Goal: Task Accomplishment & Management: Complete application form

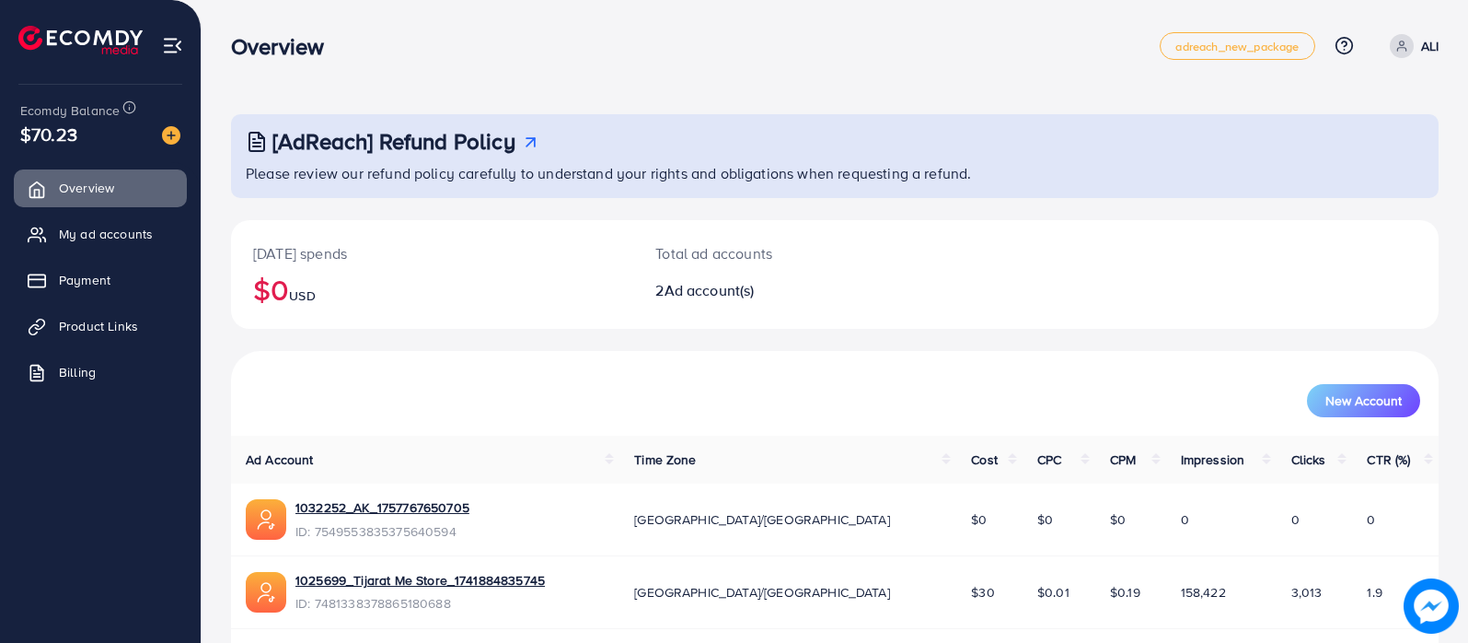
scroll to position [63, 0]
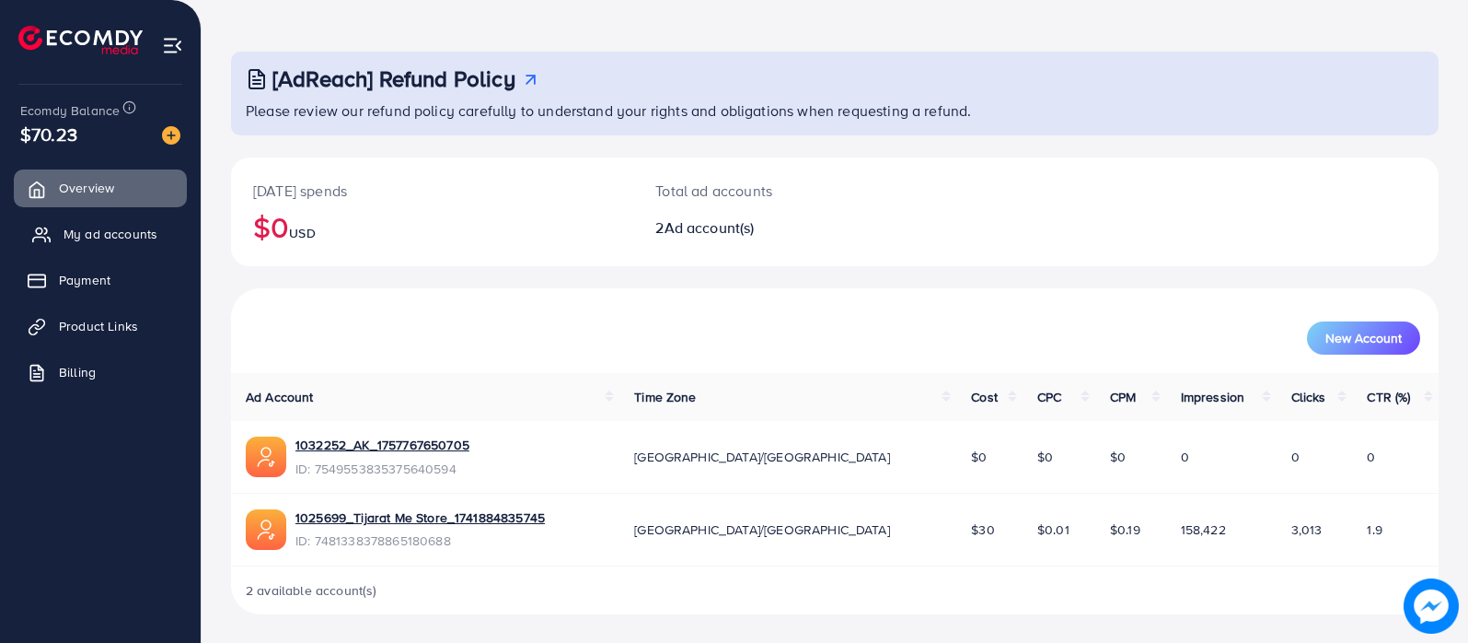
click at [130, 242] on span "My ad accounts" at bounding box center [111, 234] width 94 height 18
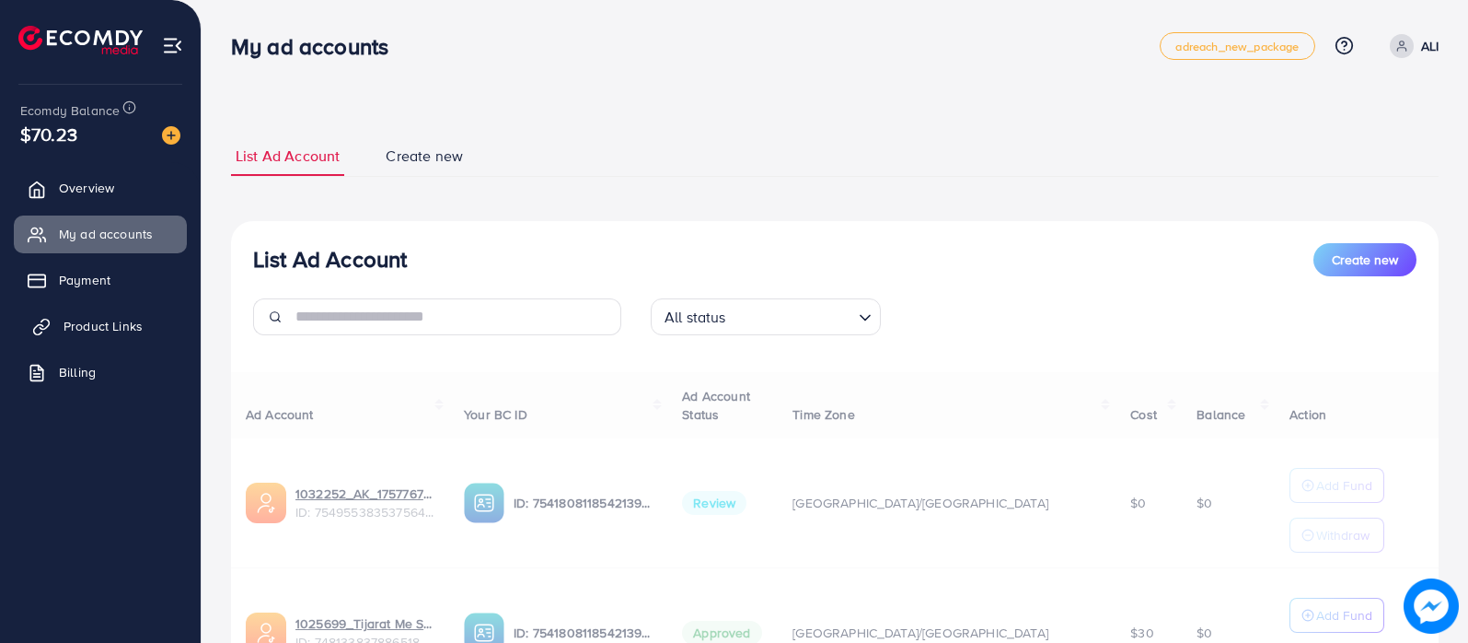
click at [120, 322] on span "Product Links" at bounding box center [103, 326] width 79 height 18
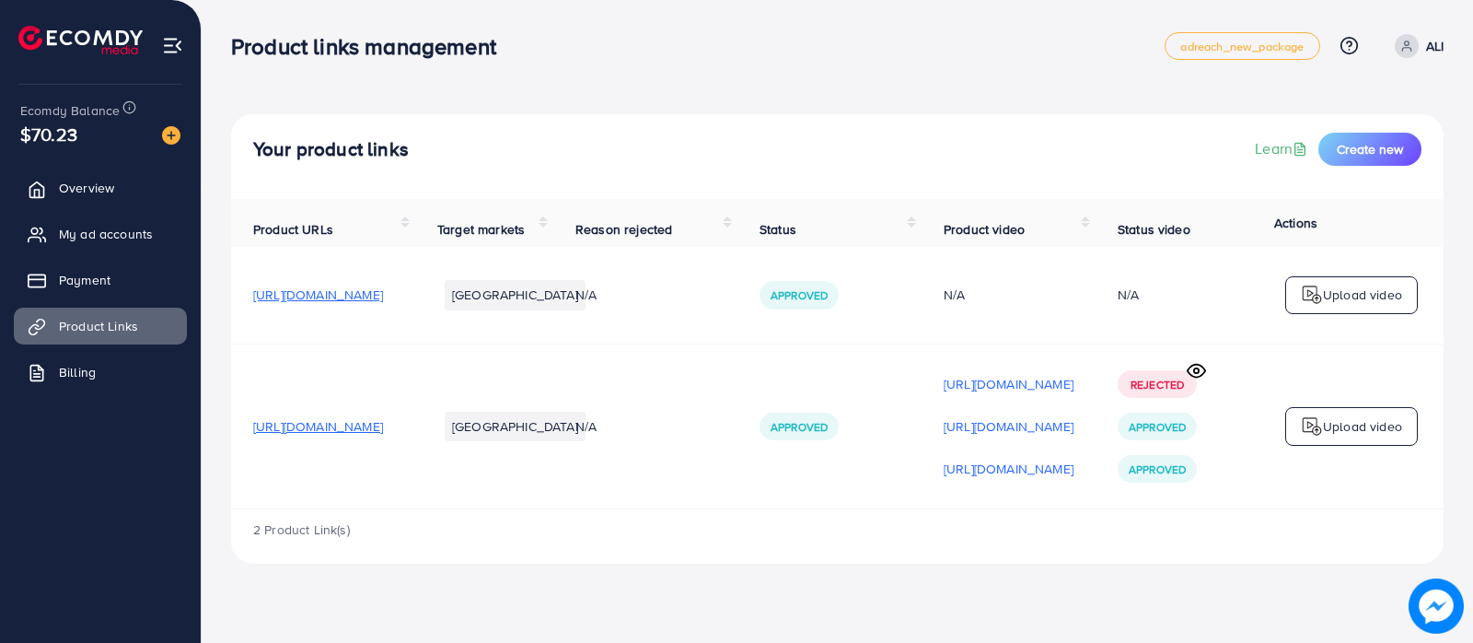
click at [383, 293] on span "[URL][DOMAIN_NAME]" at bounding box center [318, 294] width 130 height 18
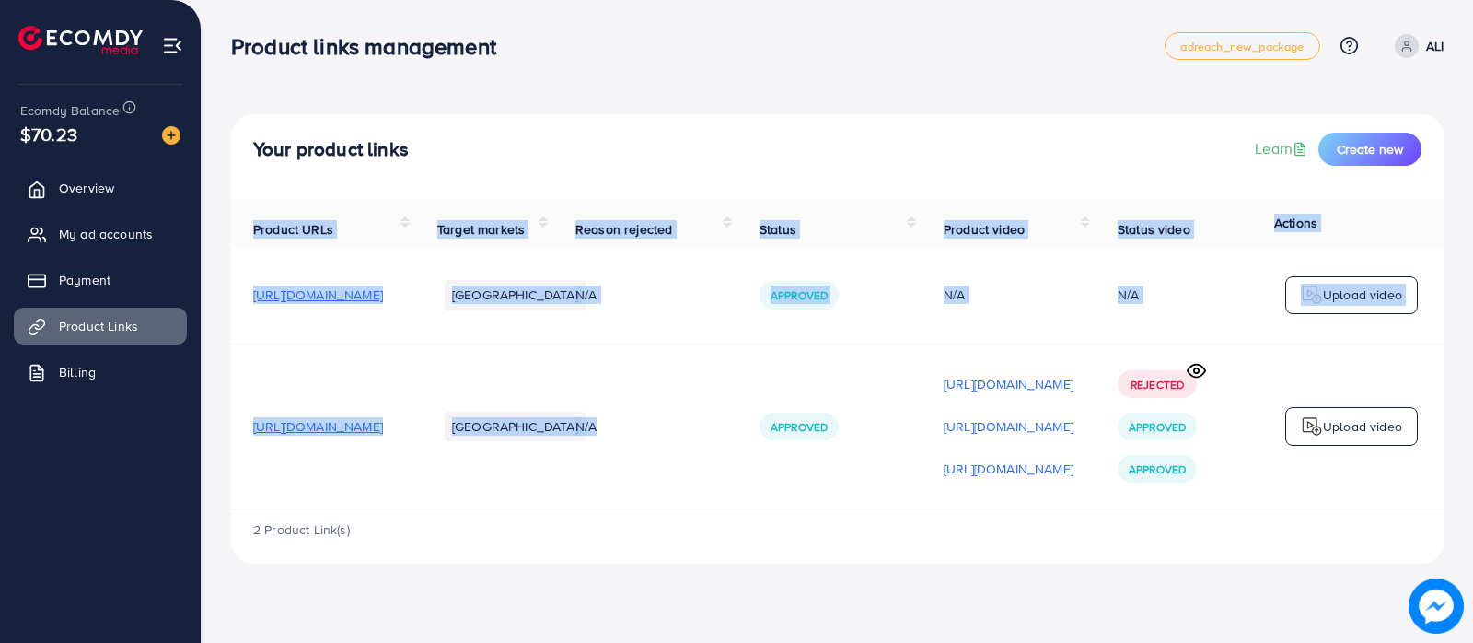
drag, startPoint x: 558, startPoint y: 520, endPoint x: 879, endPoint y: 495, distance: 322.2
click at [781, 504] on div "Product URLs Target markets Reason rejected Status Product video Status video A…" at bounding box center [837, 354] width 1212 height 310
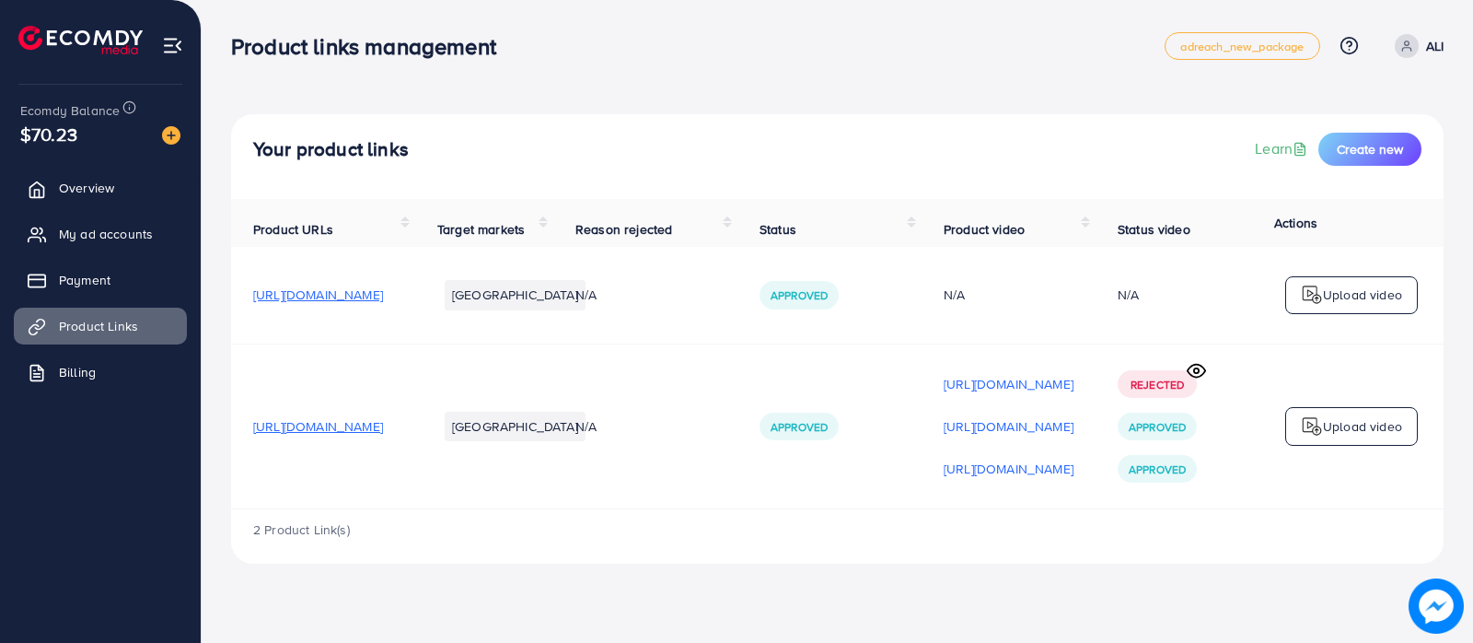
click at [879, 552] on div "2 Product Link(s)" at bounding box center [837, 535] width 1212 height 53
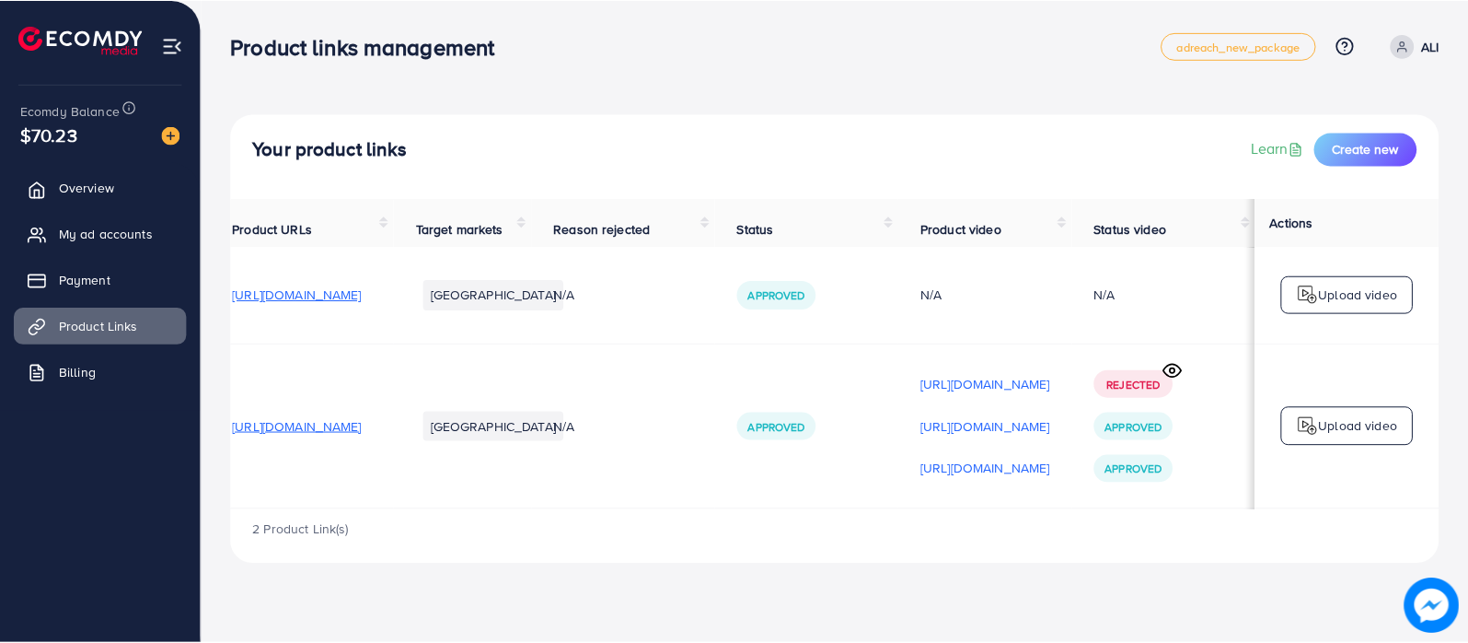
scroll to position [0, 249]
click at [1379, 156] on span "Create new" at bounding box center [1370, 149] width 66 height 18
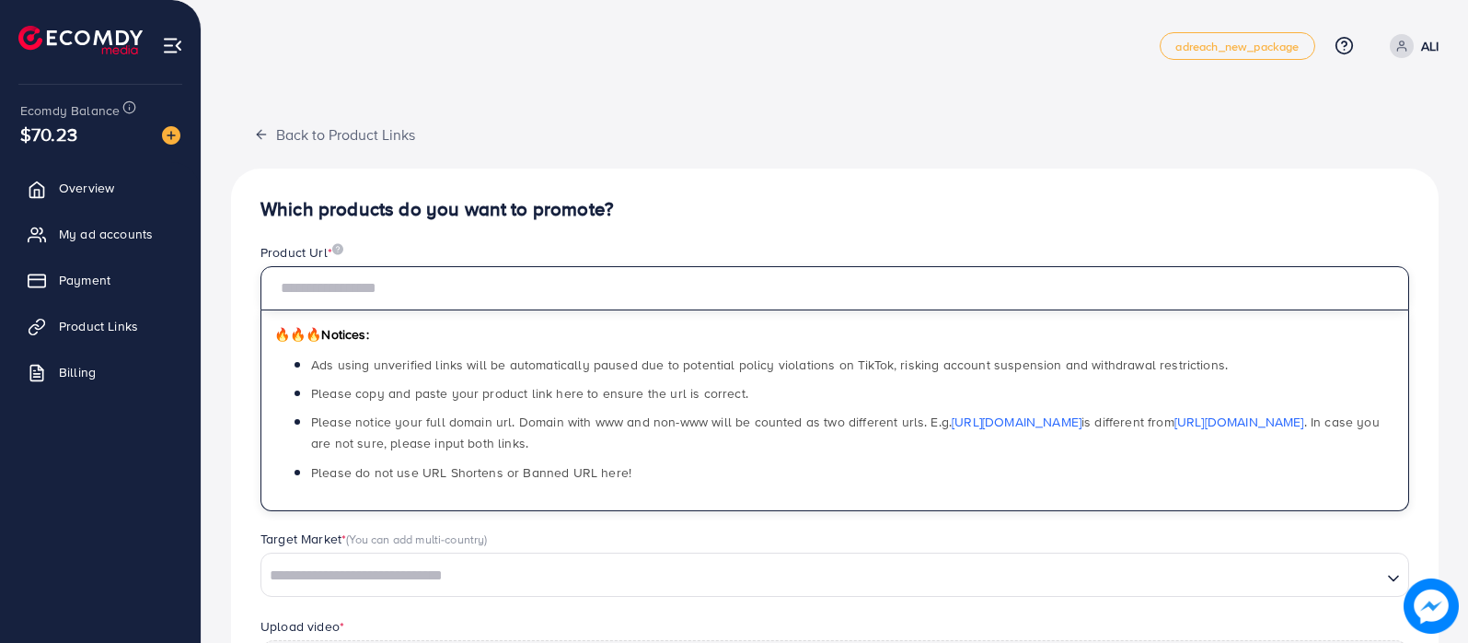
click at [585, 278] on input "text" at bounding box center [835, 288] width 1149 height 44
paste input "**********"
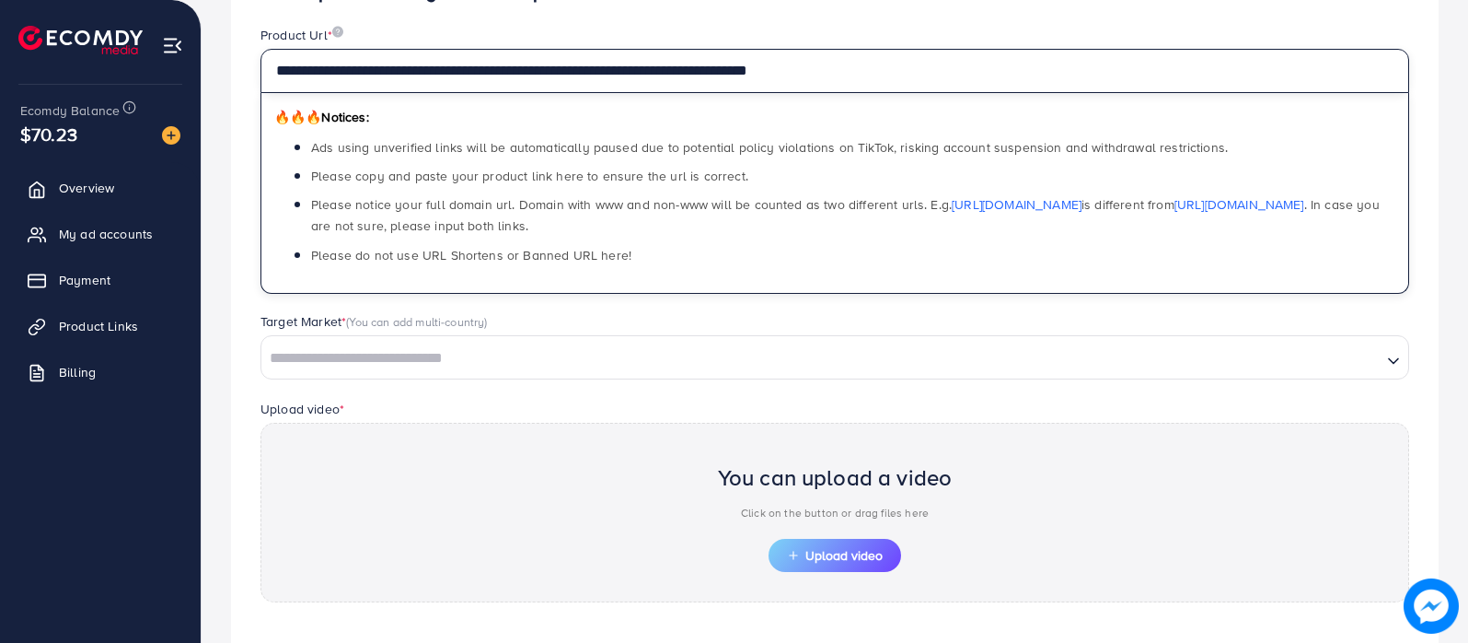
scroll to position [345, 0]
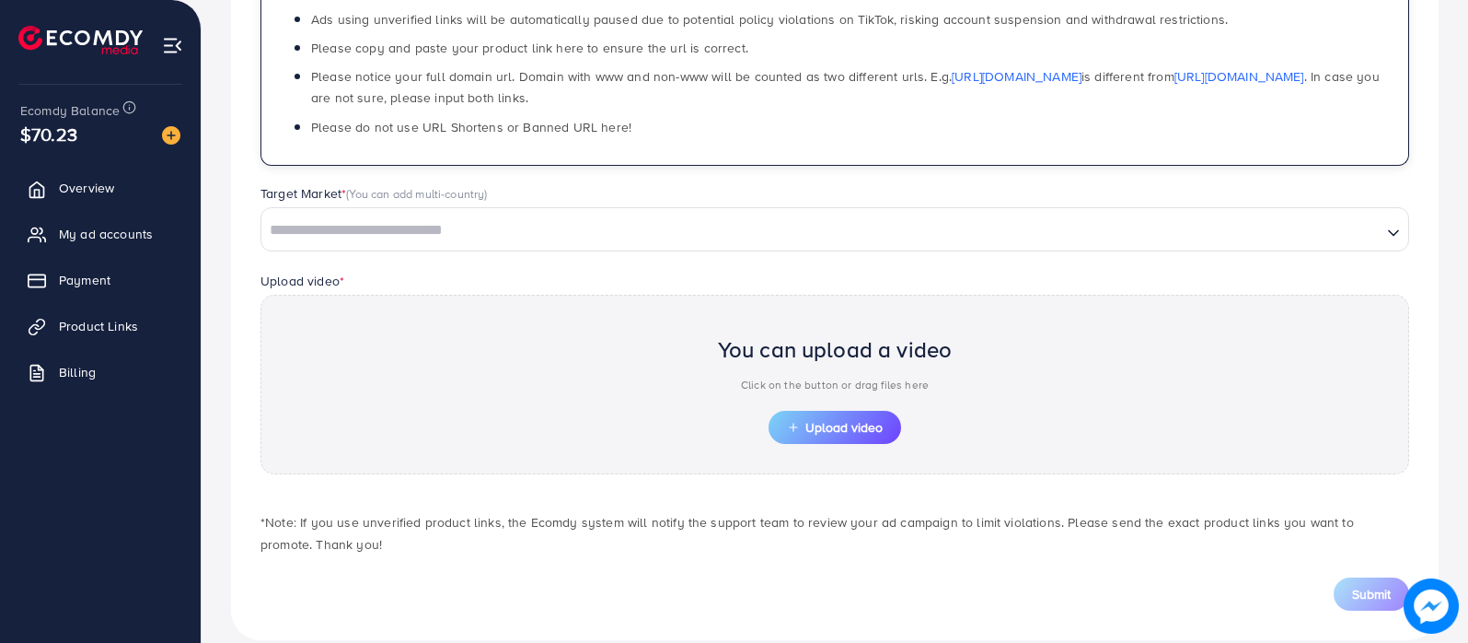
type input "**********"
click at [474, 240] on input "Search for option" at bounding box center [821, 230] width 1117 height 29
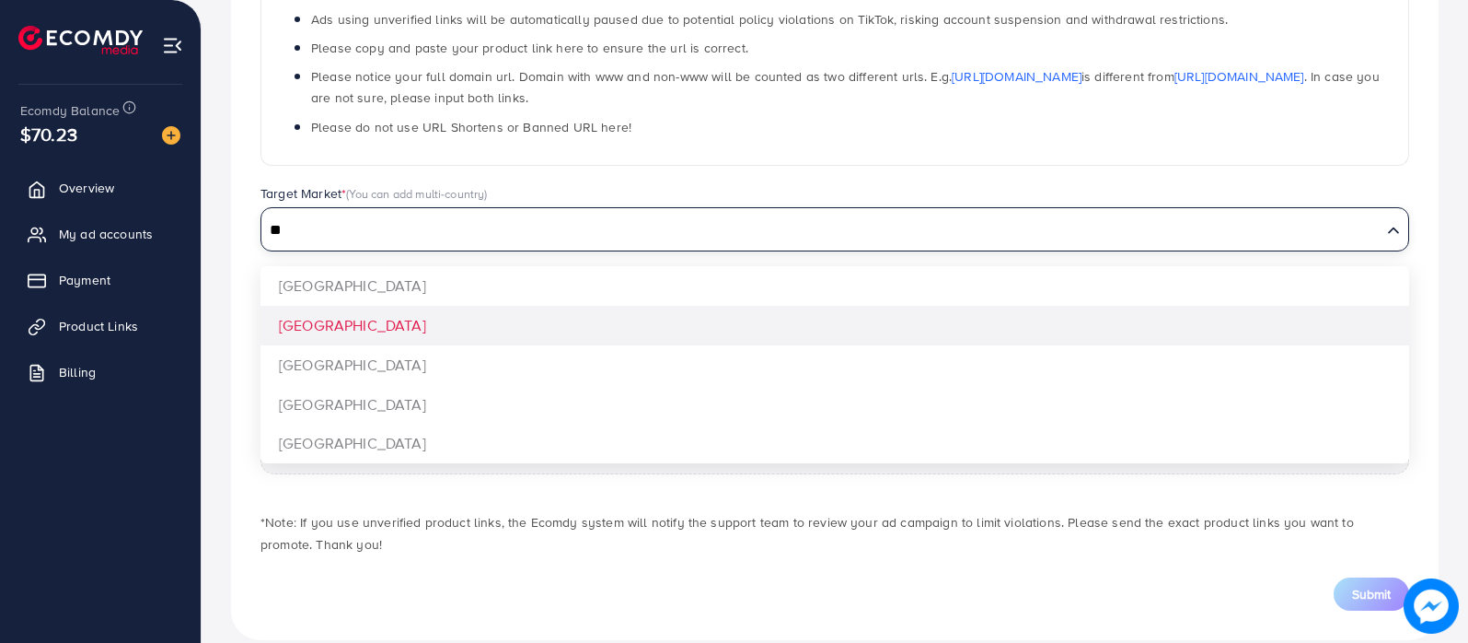
type input "**"
click at [470, 324] on div "**********" at bounding box center [835, 231] width 1208 height 817
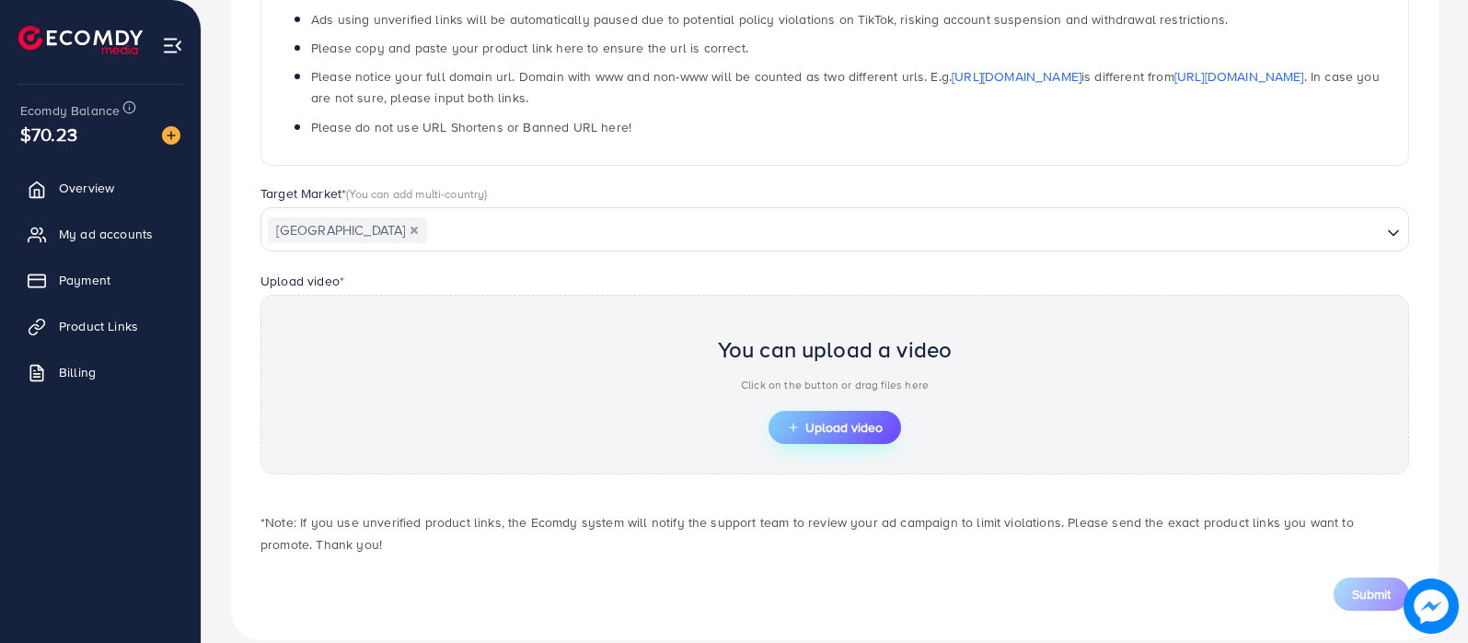
click at [839, 430] on span "Upload video" at bounding box center [835, 427] width 96 height 13
click at [872, 426] on span "Upload video" at bounding box center [835, 427] width 96 height 13
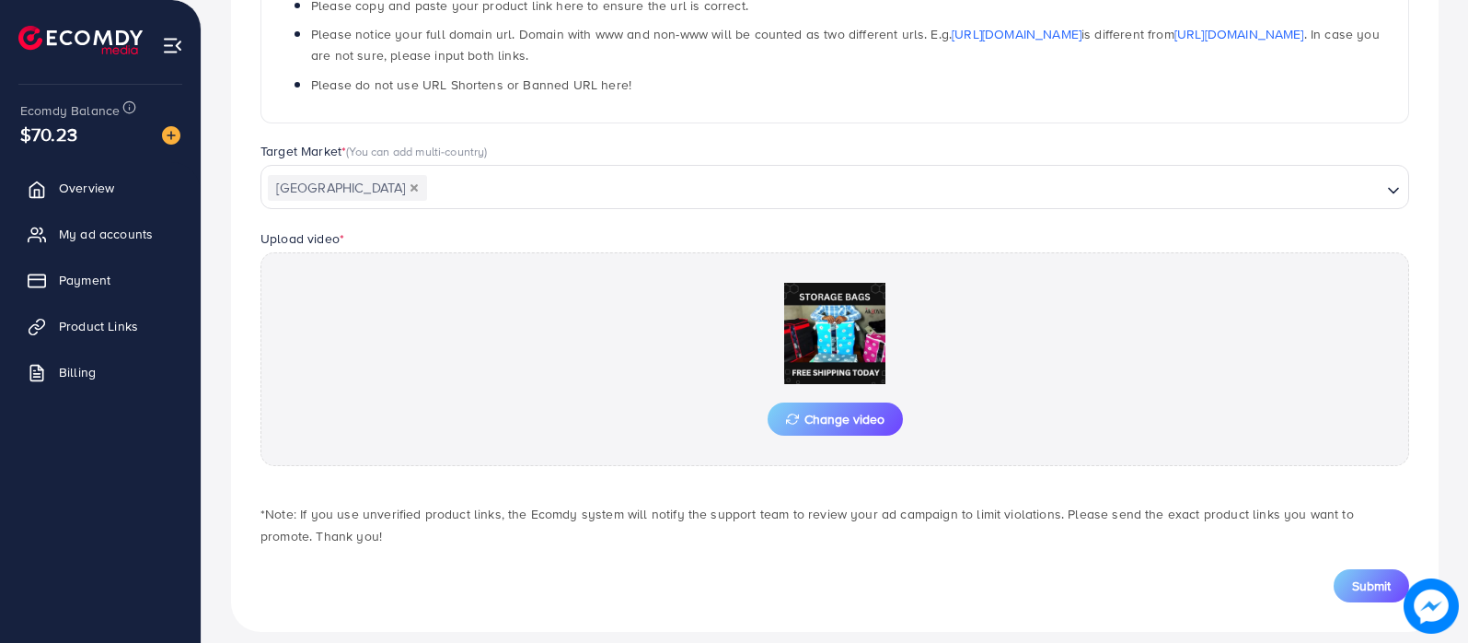
scroll to position [407, 0]
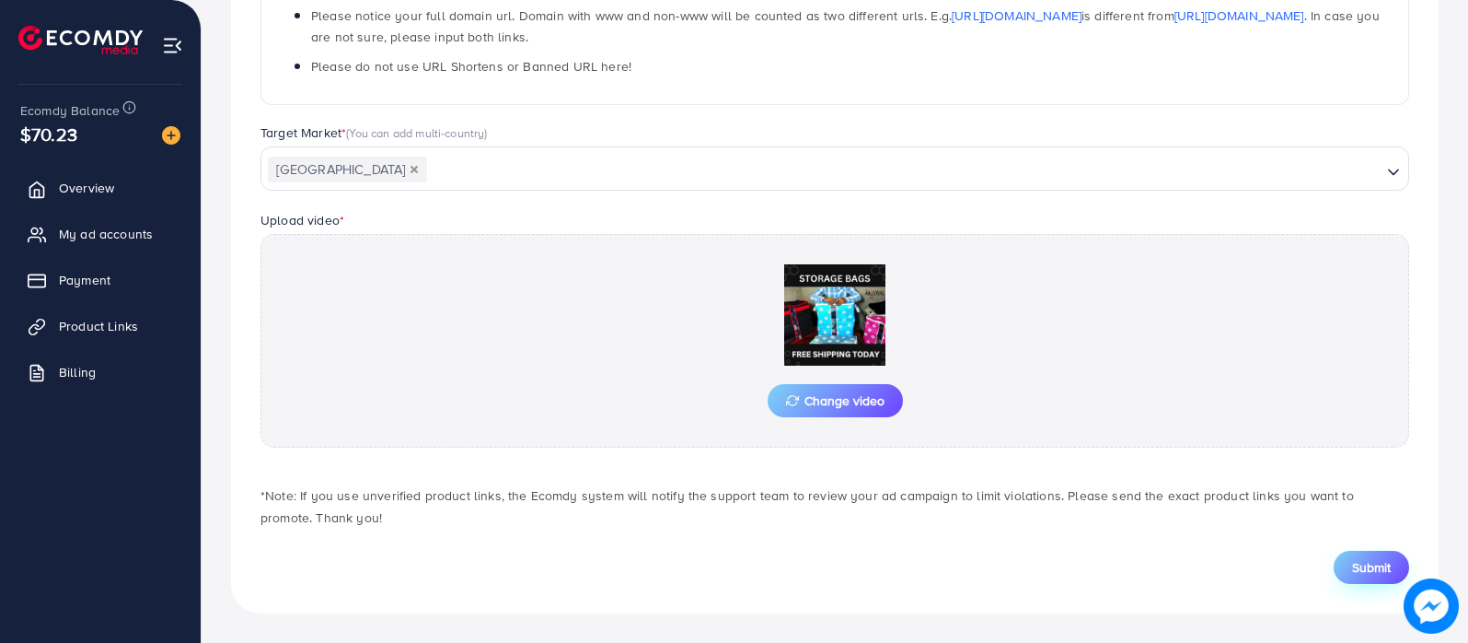
click at [1353, 568] on span "Submit" at bounding box center [1371, 567] width 39 height 18
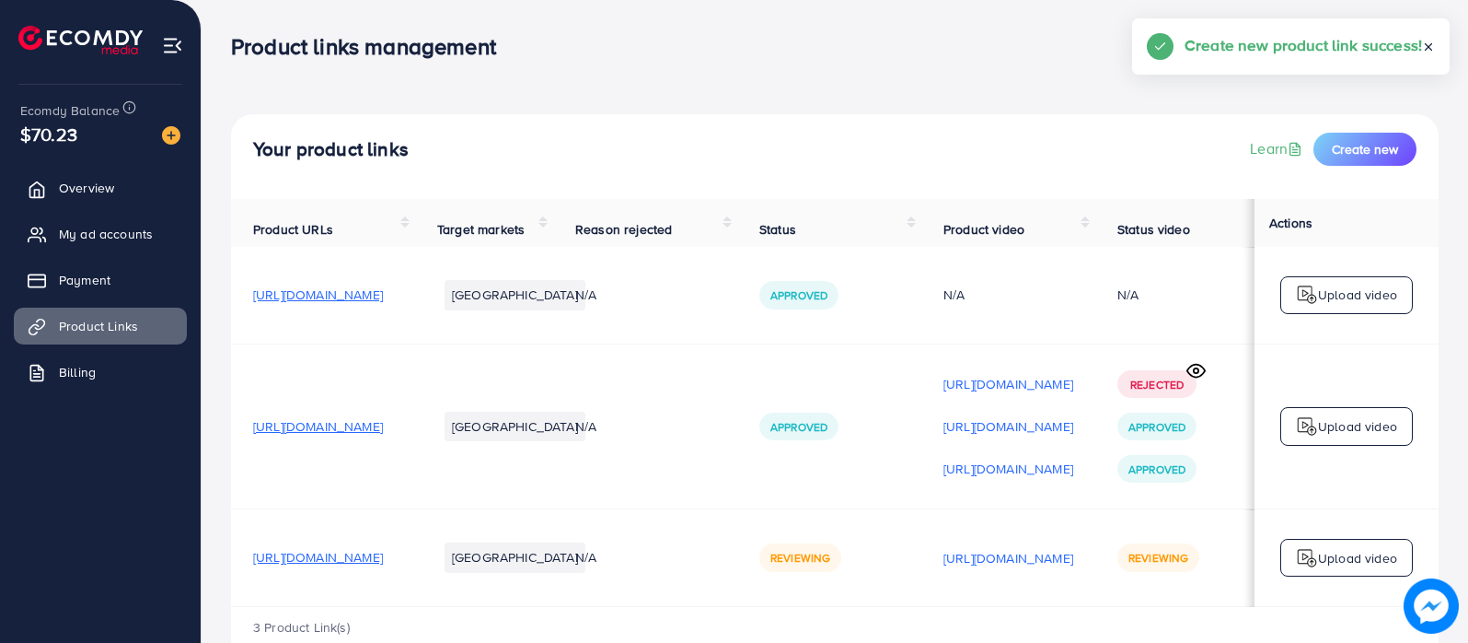
scroll to position [57, 0]
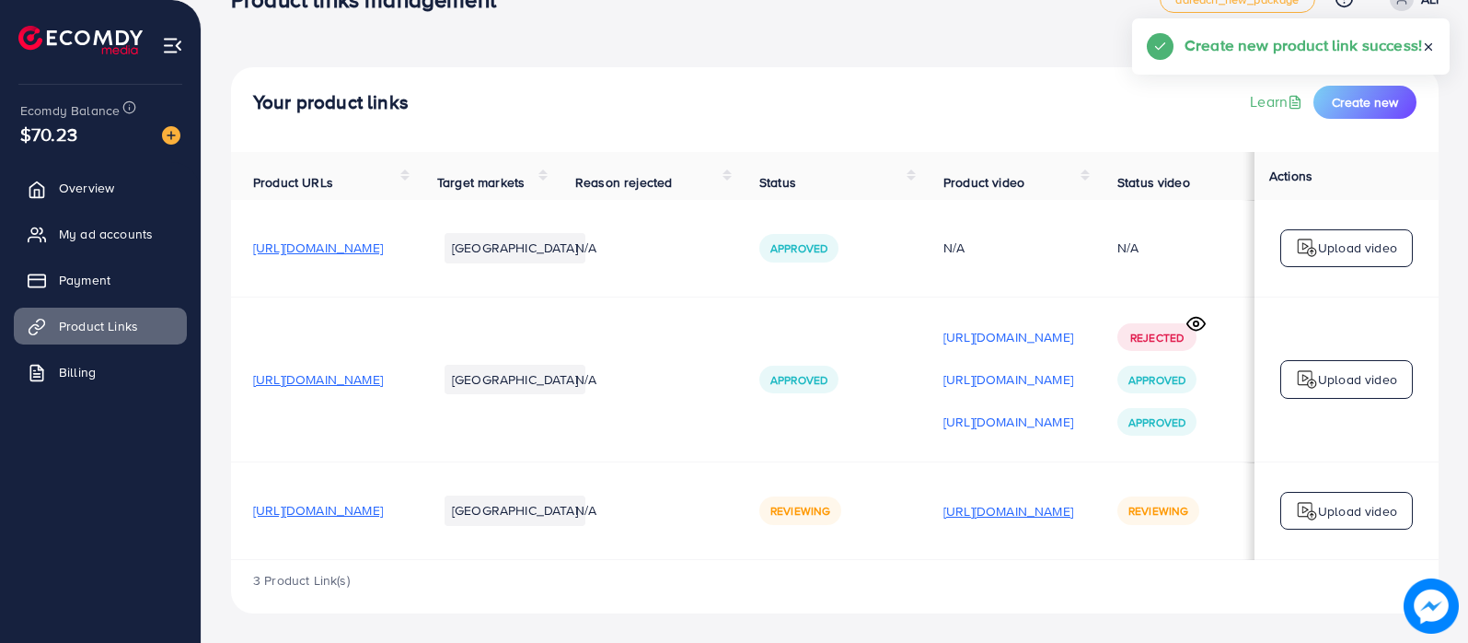
click at [1073, 513] on p "[URL][DOMAIN_NAME]" at bounding box center [1009, 511] width 130 height 22
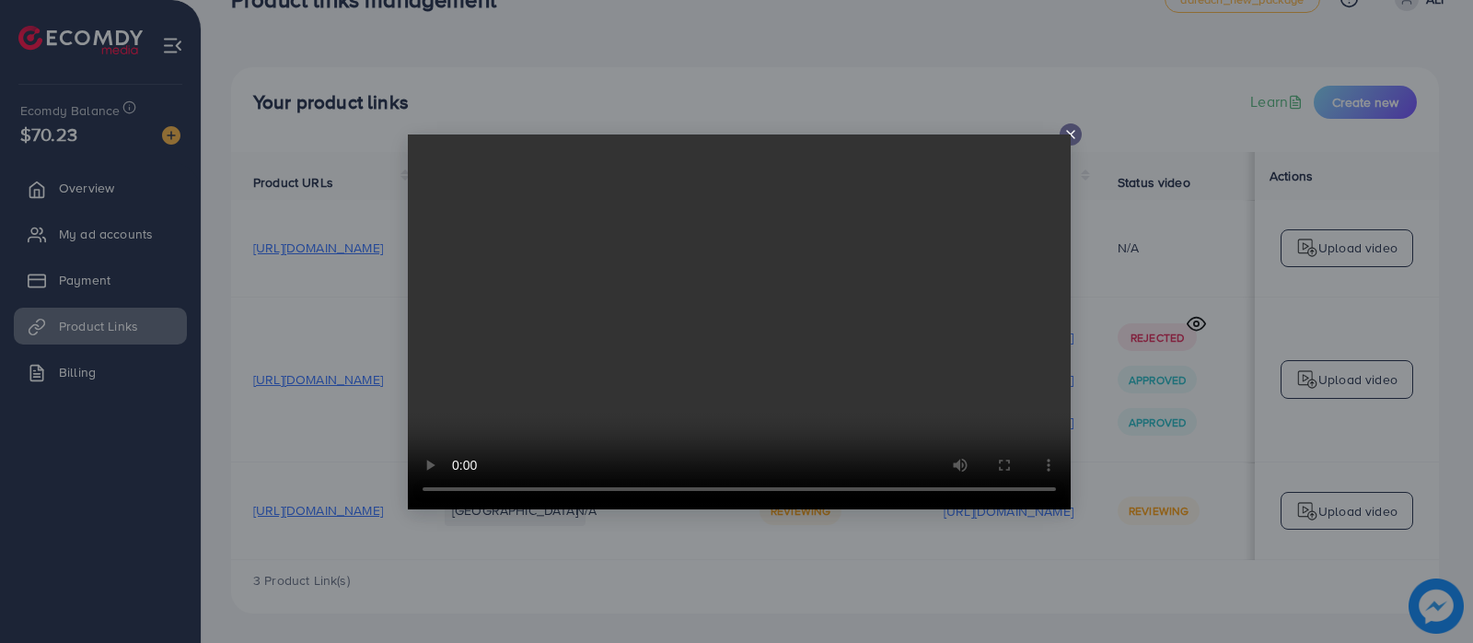
click at [1073, 131] on line at bounding box center [1070, 134] width 7 height 7
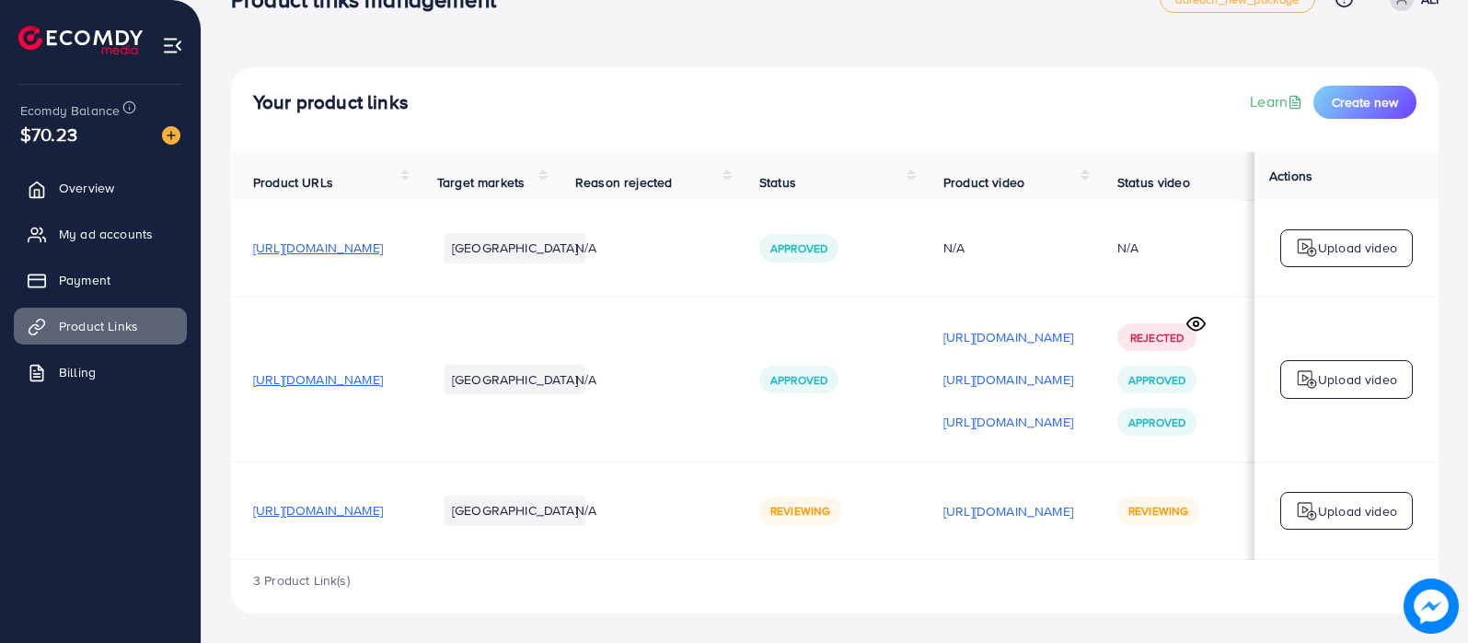
click at [1361, 506] on p "Upload video" at bounding box center [1357, 511] width 79 height 22
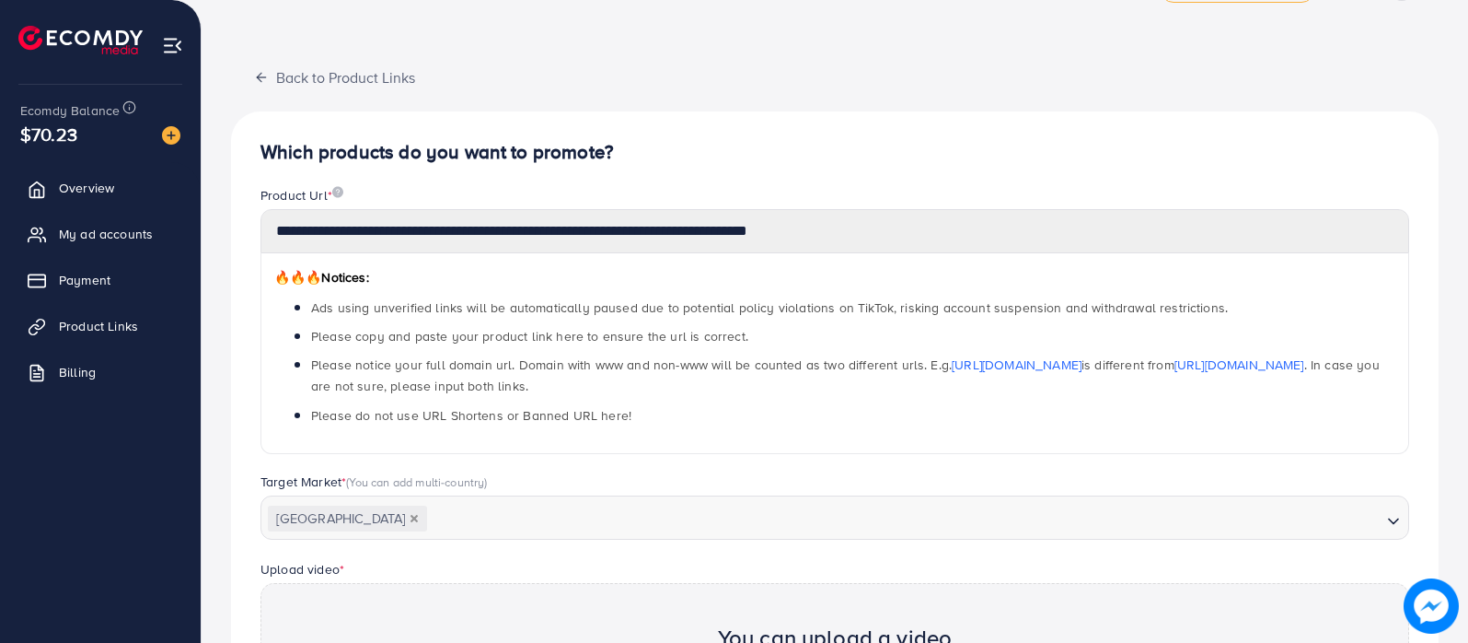
scroll to position [571, 0]
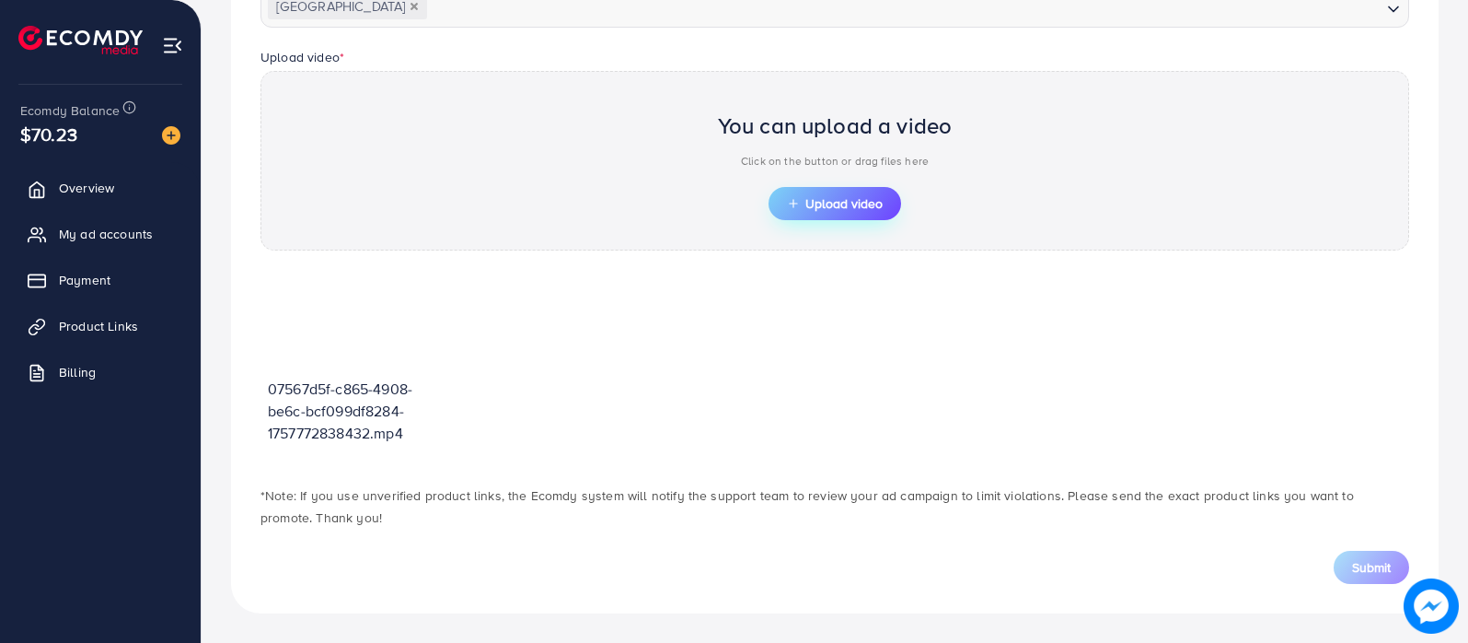
click at [868, 187] on button "Upload video" at bounding box center [835, 203] width 133 height 33
click at [790, 226] on div "You can upload a video Click on the button or drag files here Upload video" at bounding box center [835, 161] width 1149 height 180
click at [889, 203] on button "Upload video" at bounding box center [835, 203] width 133 height 33
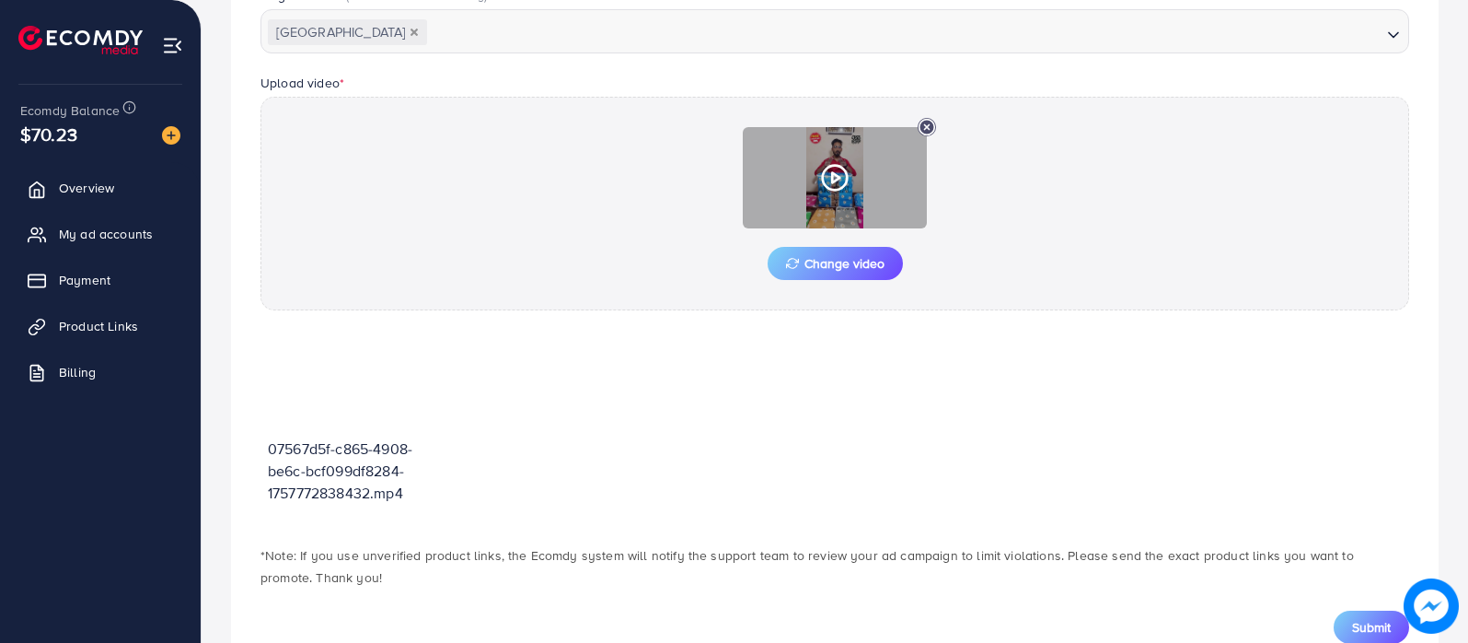
scroll to position [604, 0]
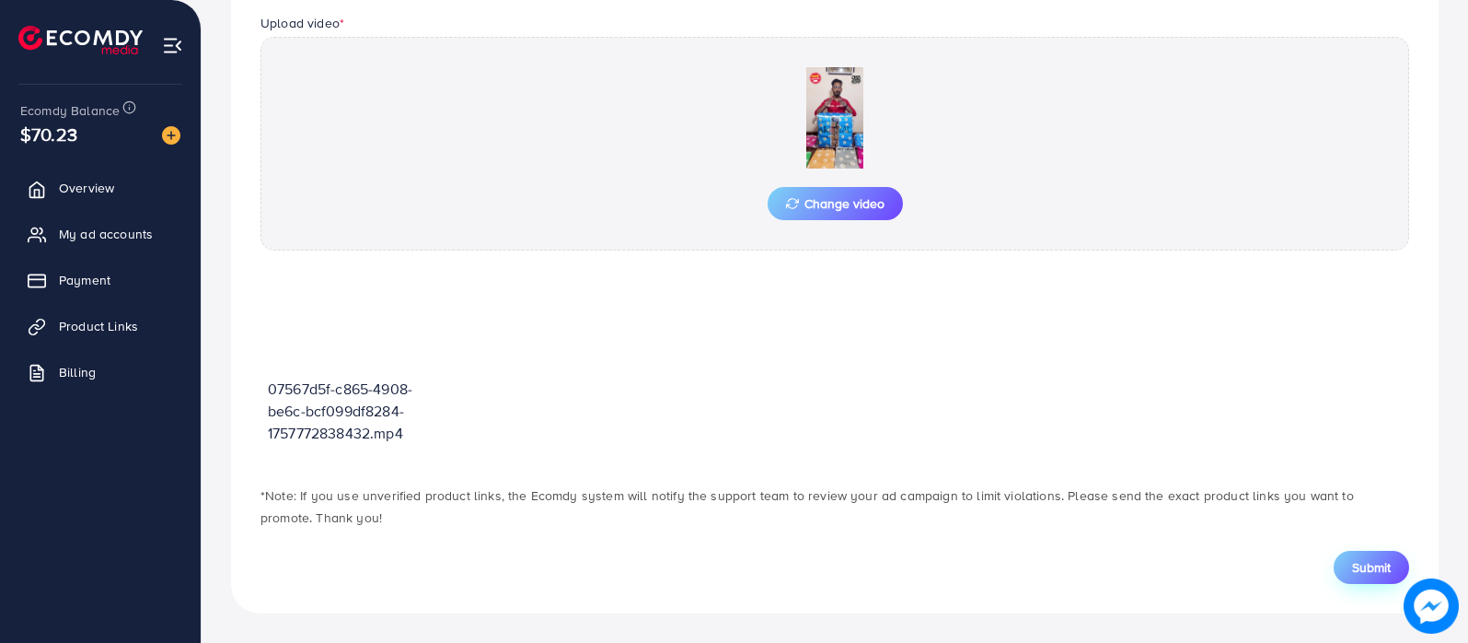
click at [1381, 566] on span "Submit" at bounding box center [1371, 567] width 39 height 18
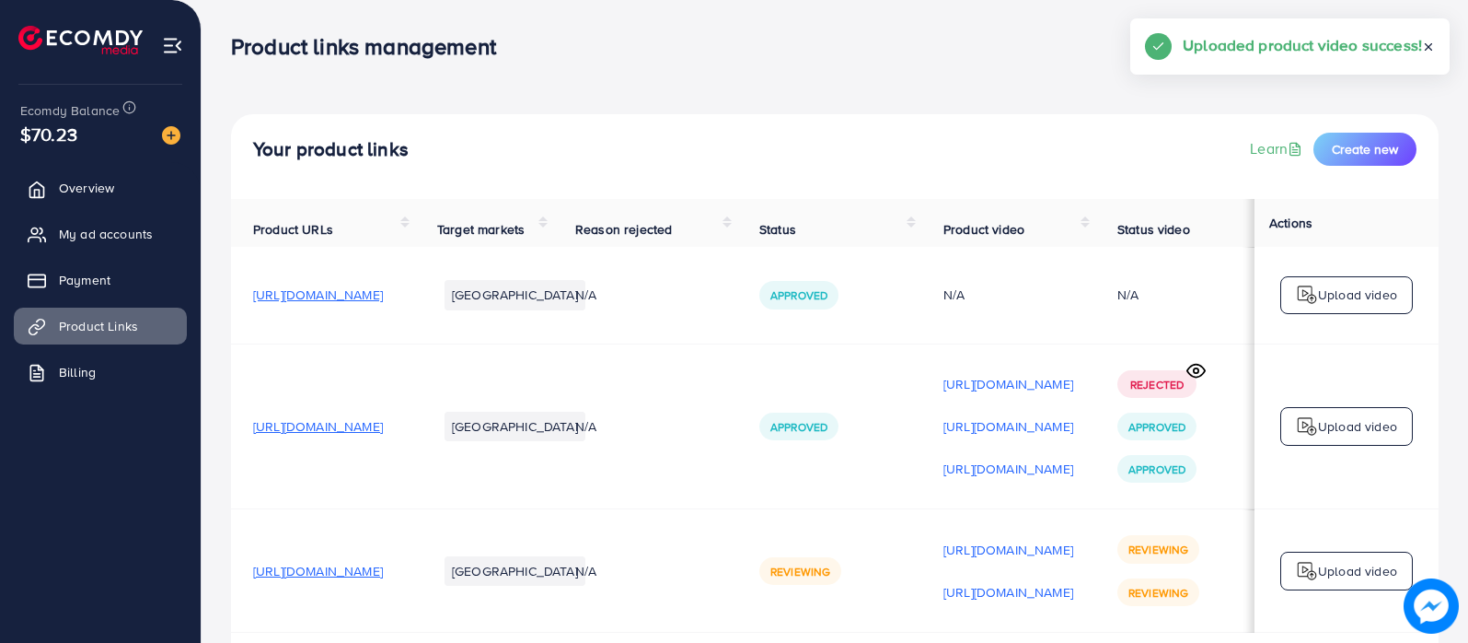
scroll to position [83, 0]
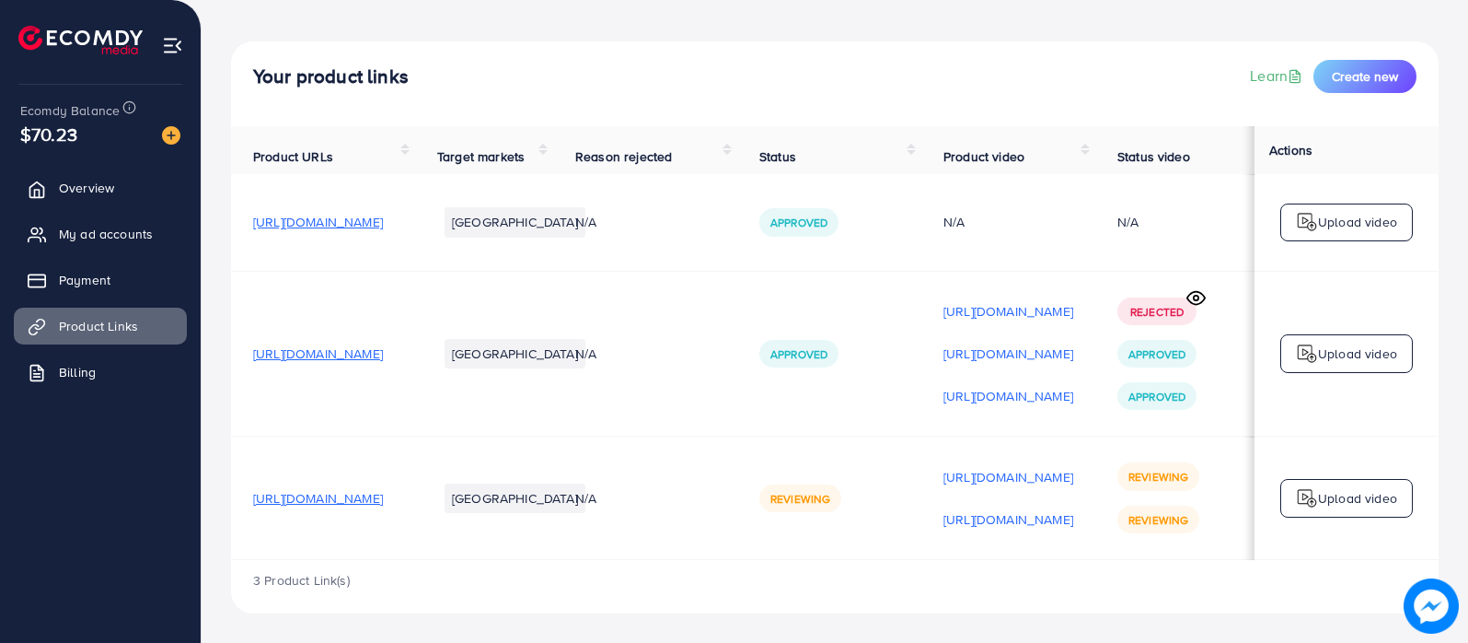
drag, startPoint x: 1001, startPoint y: 453, endPoint x: 954, endPoint y: 458, distance: 47.2
click at [921, 456] on td "Reviewing" at bounding box center [829, 497] width 184 height 123
click at [994, 563] on div "3 Product Link(s)" at bounding box center [835, 586] width 1208 height 53
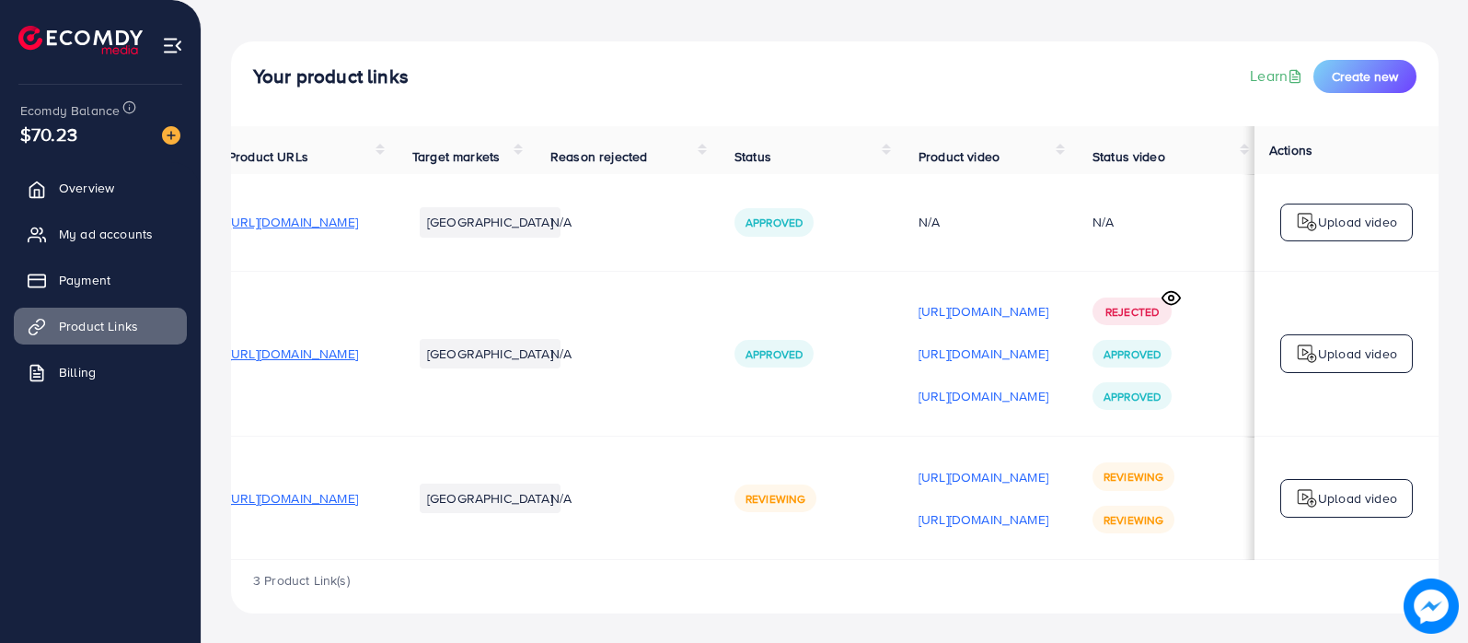
scroll to position [0, 249]
click at [1341, 491] on p "Upload video" at bounding box center [1357, 498] width 79 height 22
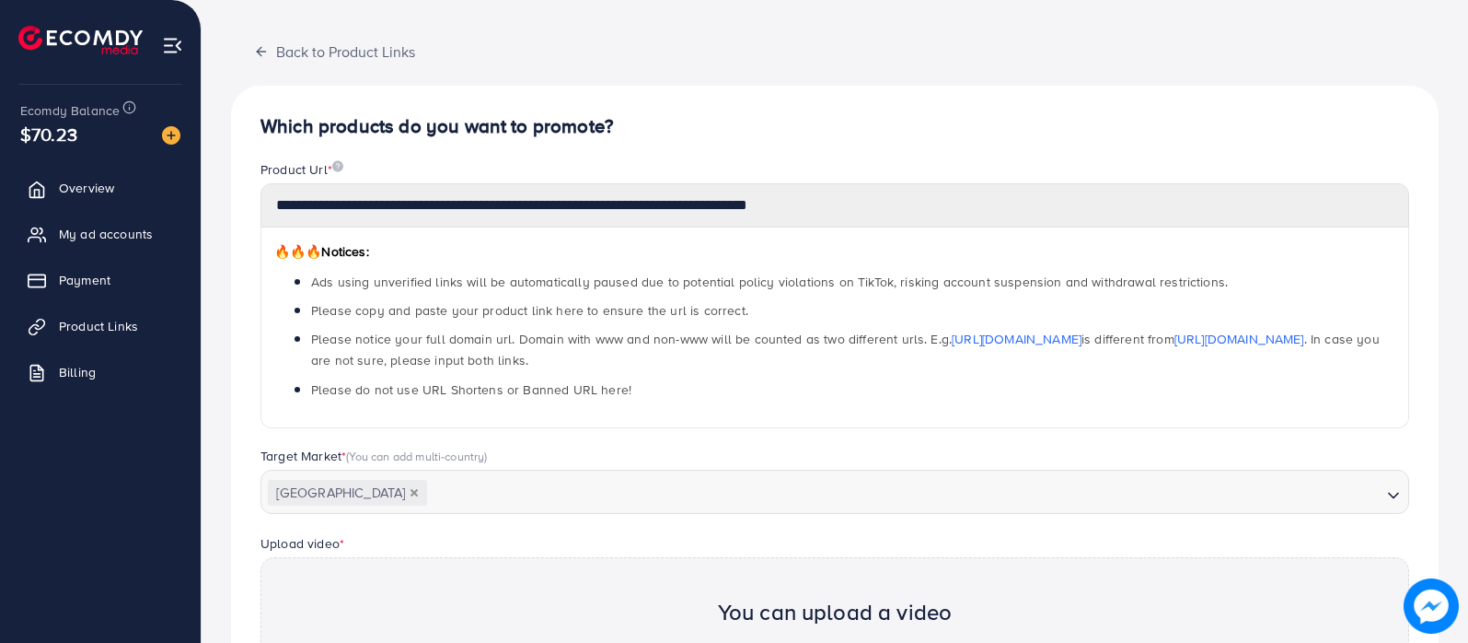
scroll to position [571, 0]
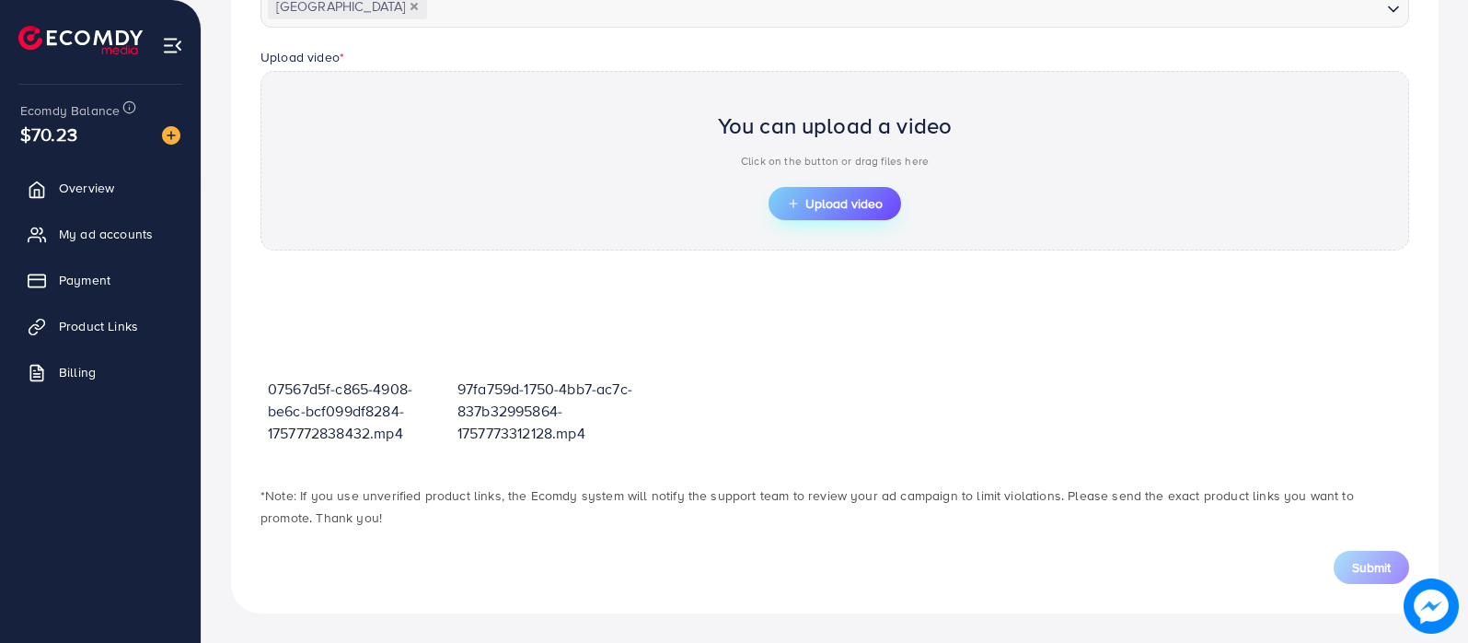
click at [848, 214] on button "Upload video" at bounding box center [835, 203] width 133 height 33
click at [844, 204] on span "Upload video" at bounding box center [835, 203] width 96 height 13
click at [834, 197] on span "Upload video" at bounding box center [835, 203] width 96 height 13
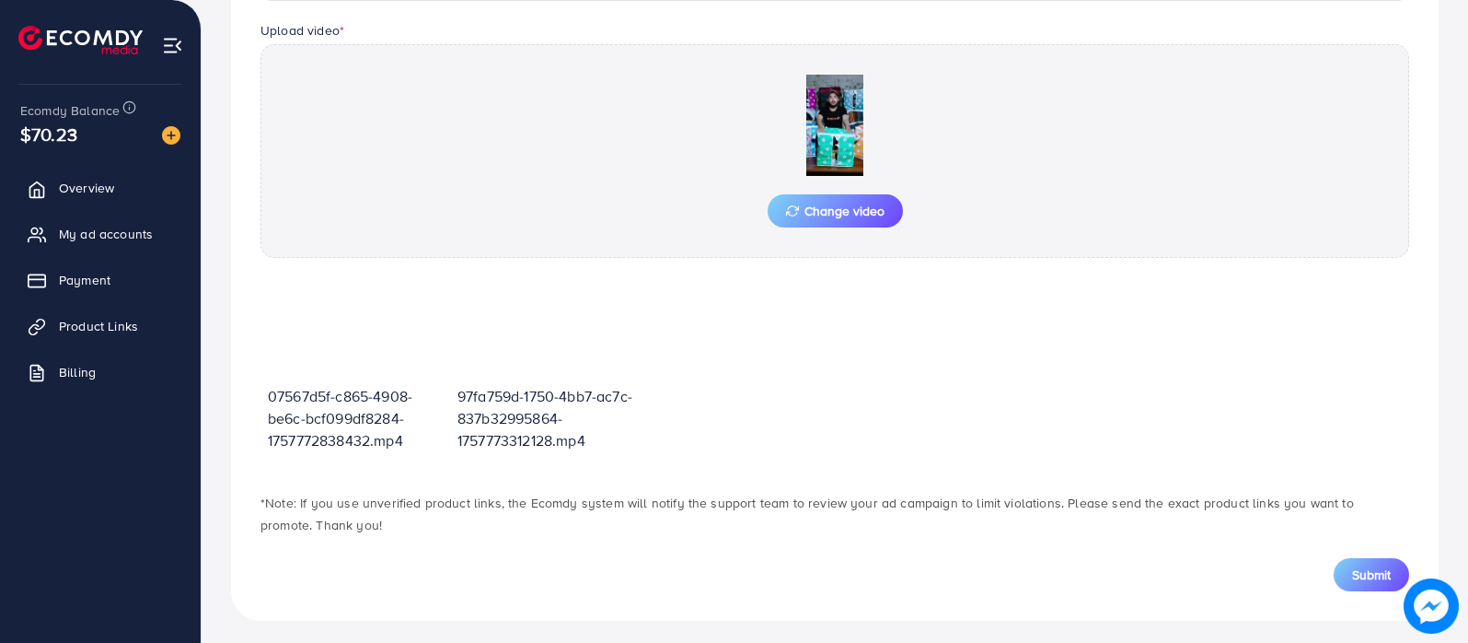
scroll to position [604, 0]
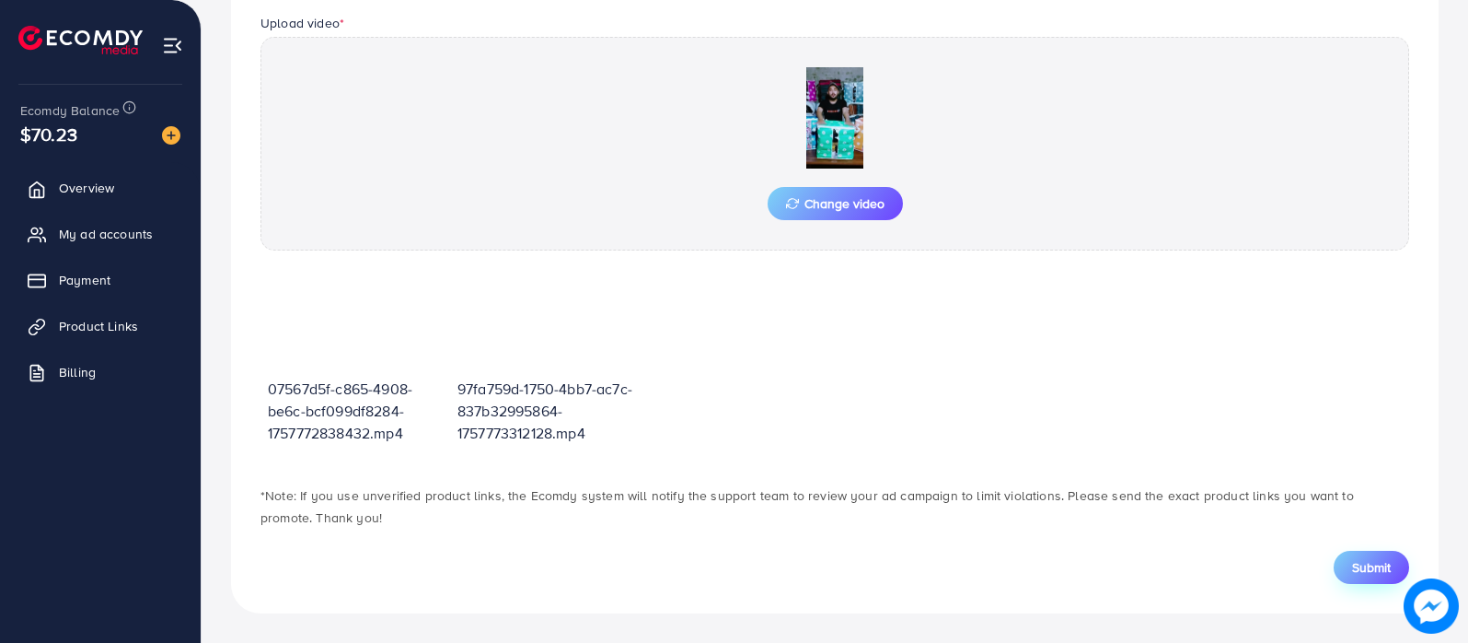
click at [1368, 572] on span "Submit" at bounding box center [1371, 567] width 39 height 18
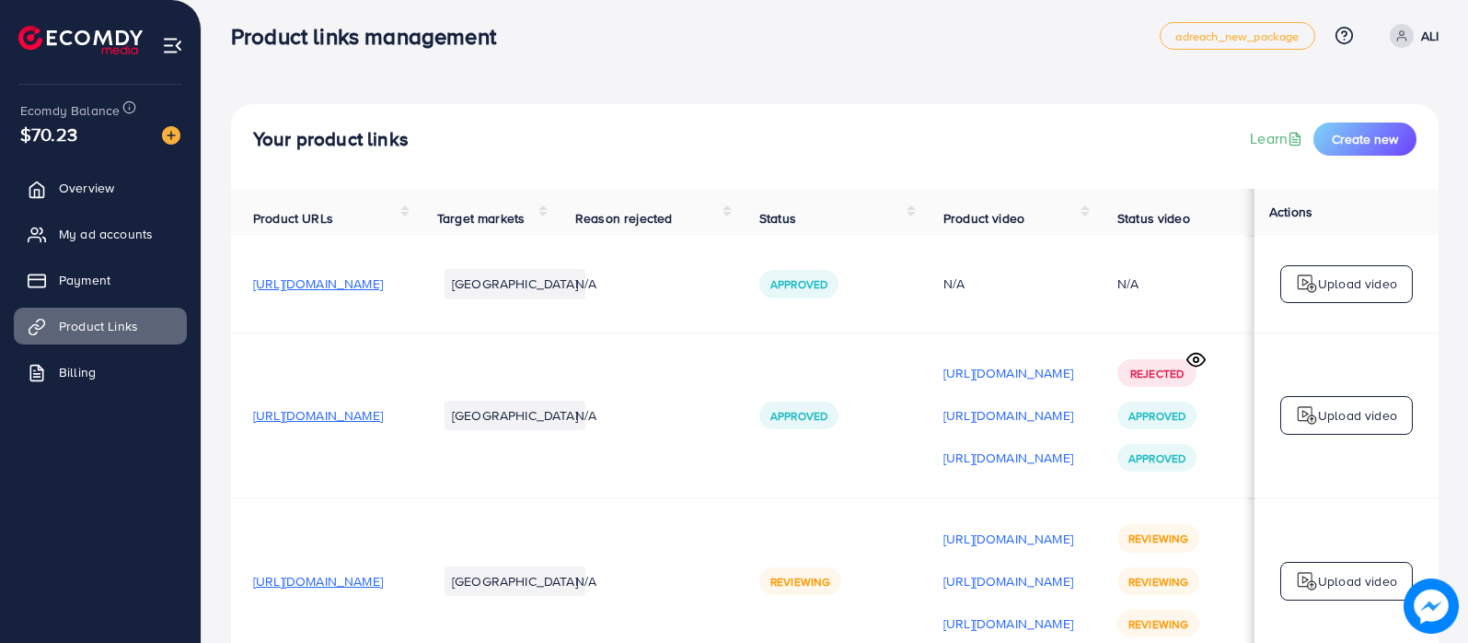
scroll to position [125, 0]
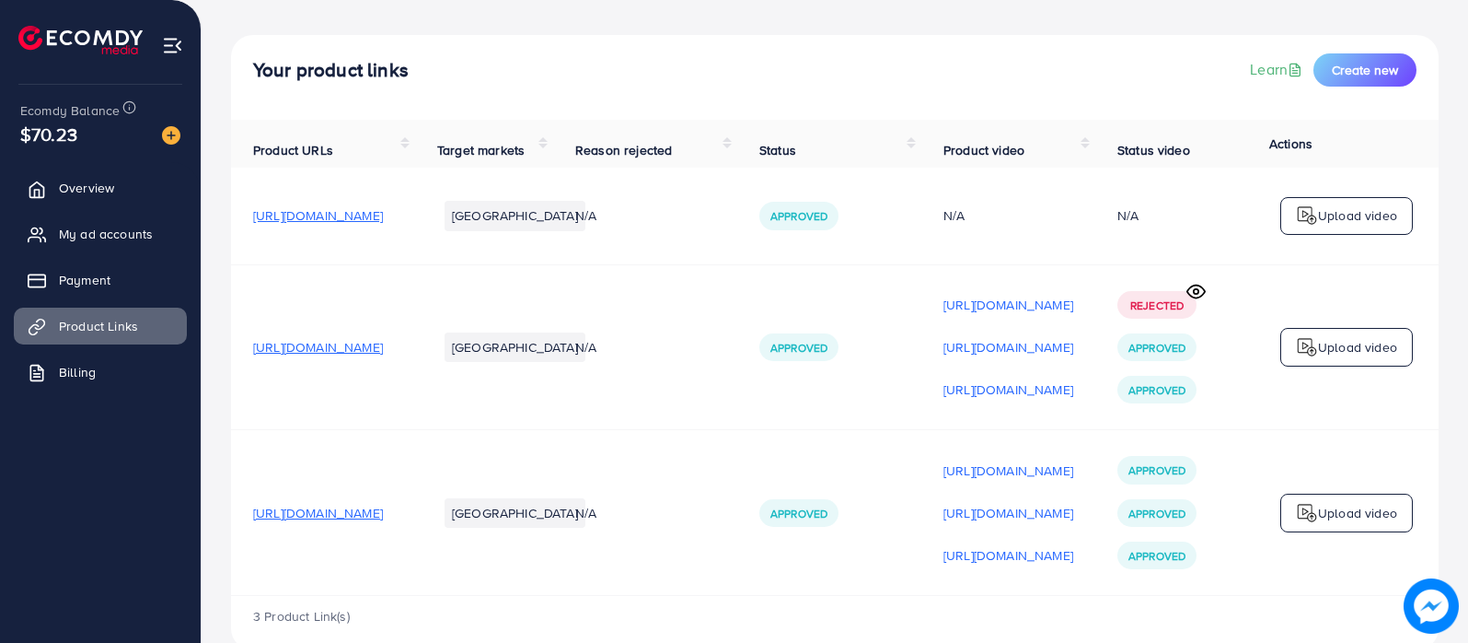
scroll to position [125, 0]
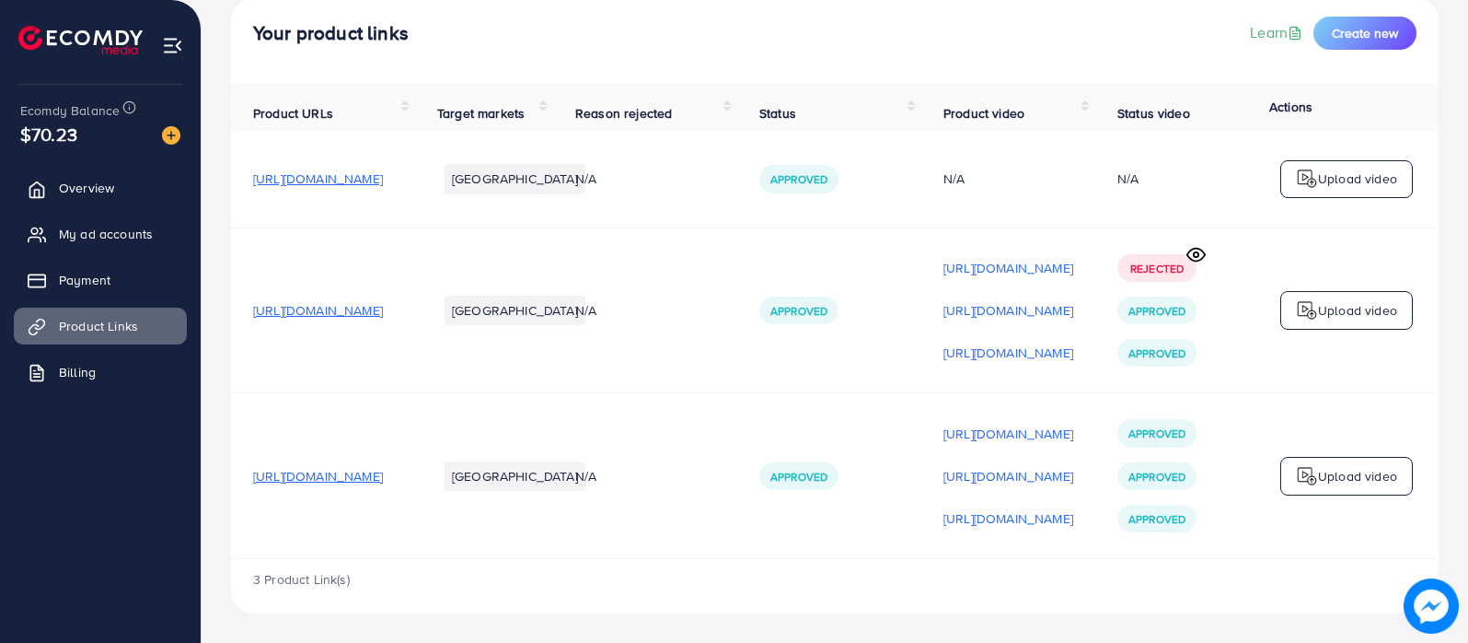
drag, startPoint x: 543, startPoint y: 554, endPoint x: 930, endPoint y: 572, distance: 387.0
click at [928, 569] on div "Product URLs Target markets Reason rejected Status Product video Status video A…" at bounding box center [835, 348] width 1208 height 530
click at [931, 585] on div "3 Product Link(s)" at bounding box center [835, 585] width 1208 height 53
